Goal: Information Seeking & Learning: Learn about a topic

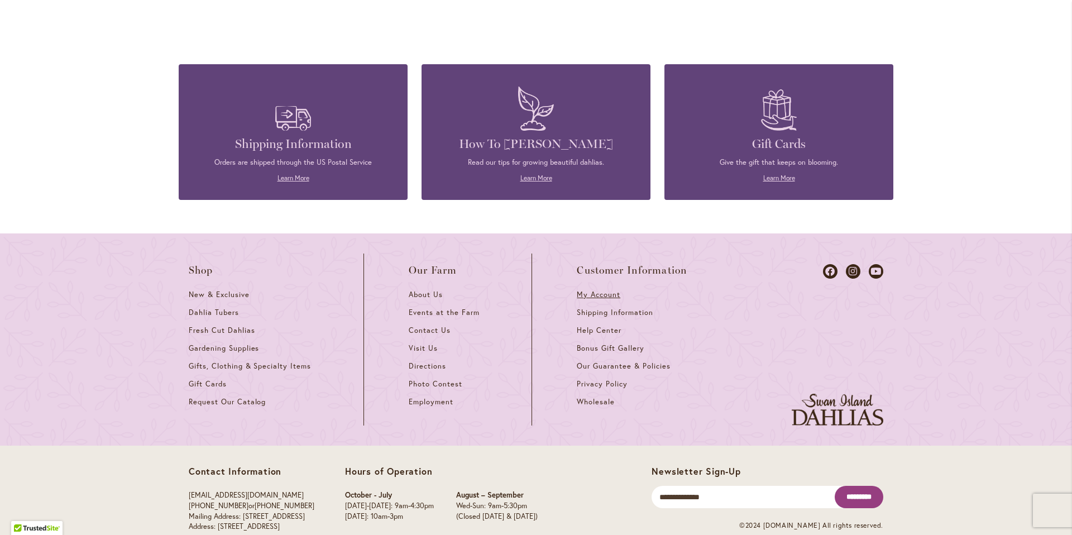
scroll to position [2970, 0]
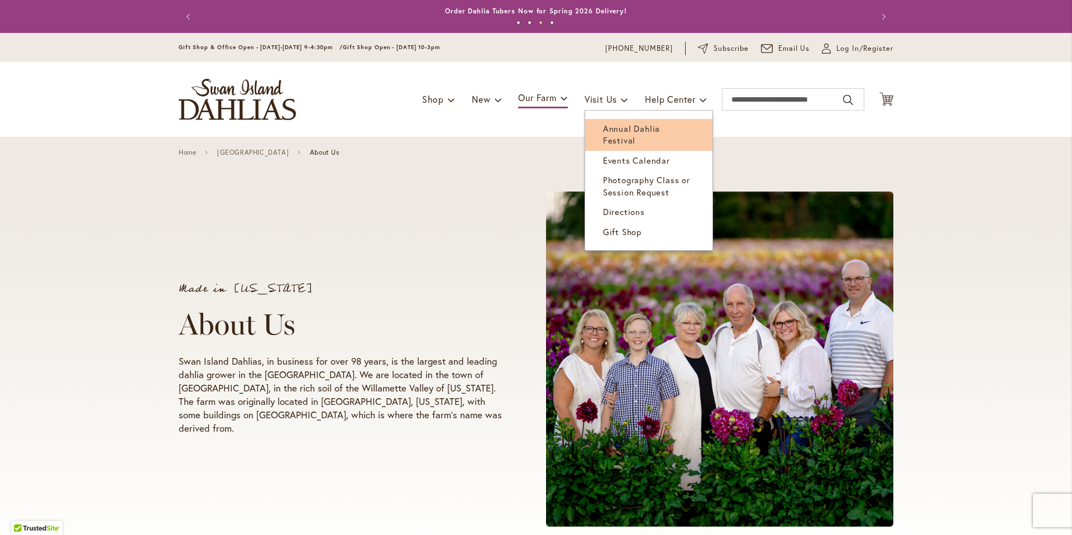
click at [649, 128] on span "Annual Dahlia Festival" at bounding box center [631, 134] width 57 height 23
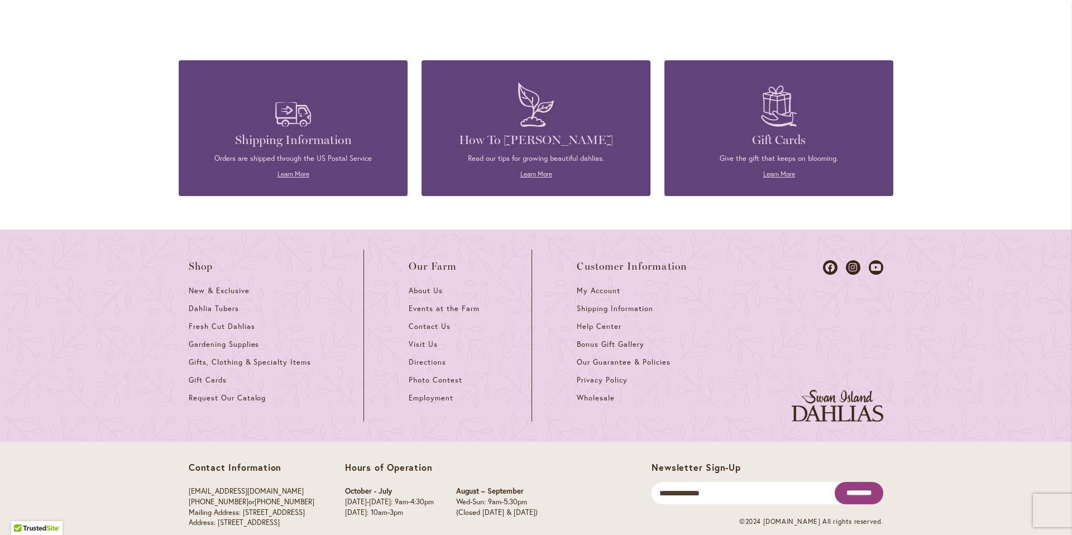
scroll to position [2970, 0]
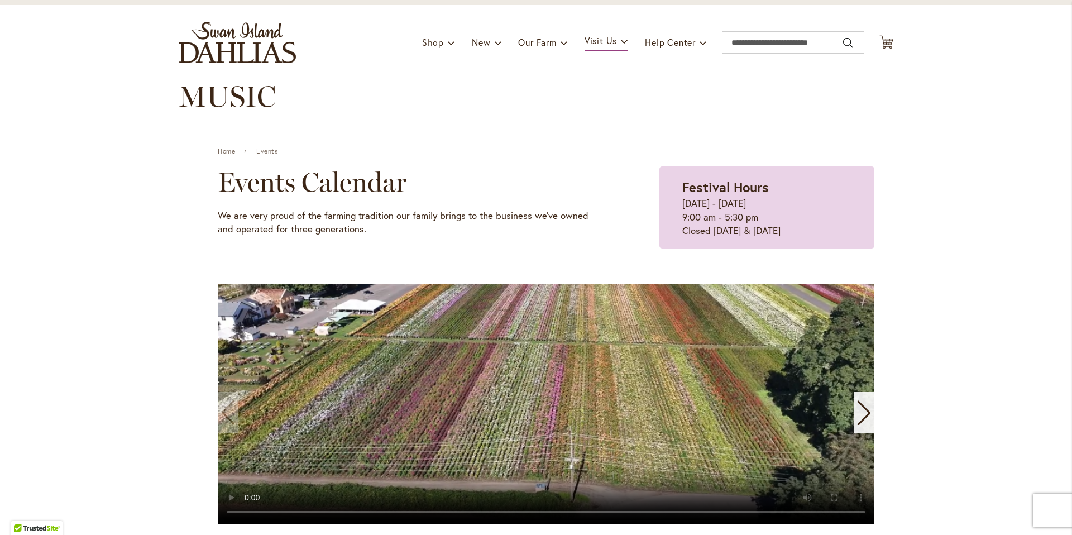
scroll to position [216, 0]
